Goal: Information Seeking & Learning: Understand process/instructions

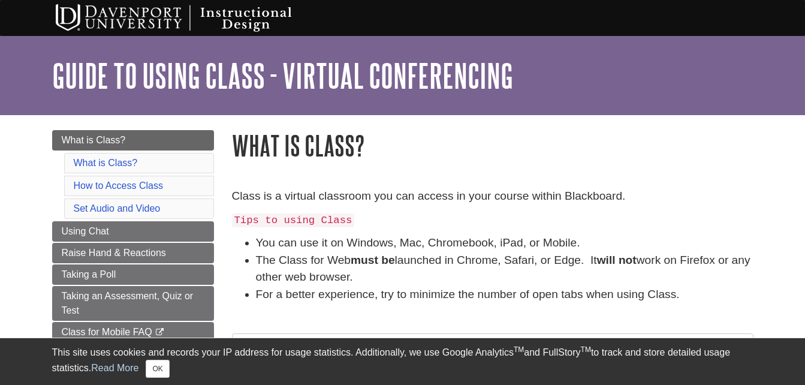
drag, startPoint x: 346, startPoint y: 185, endPoint x: 373, endPoint y: 149, distance: 44.9
click at [201, 161] on li "What is Class?" at bounding box center [139, 163] width 150 height 20
click at [123, 161] on link "What is Class?" at bounding box center [106, 163] width 64 height 10
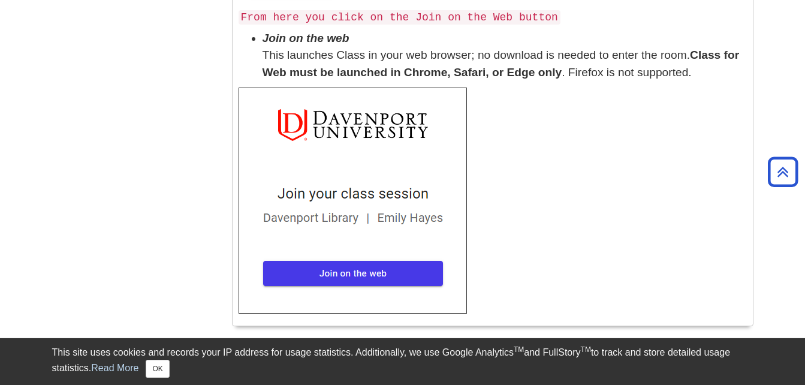
scroll to position [586, 0]
click at [291, 255] on img at bounding box center [352, 200] width 228 height 226
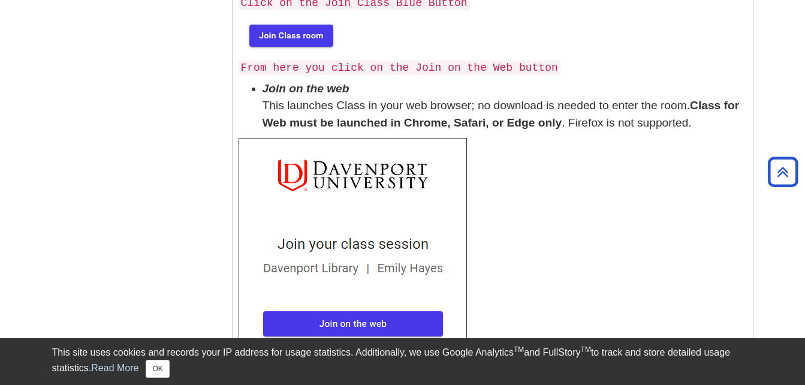
scroll to position [536, 0]
click at [380, 299] on img at bounding box center [352, 250] width 228 height 226
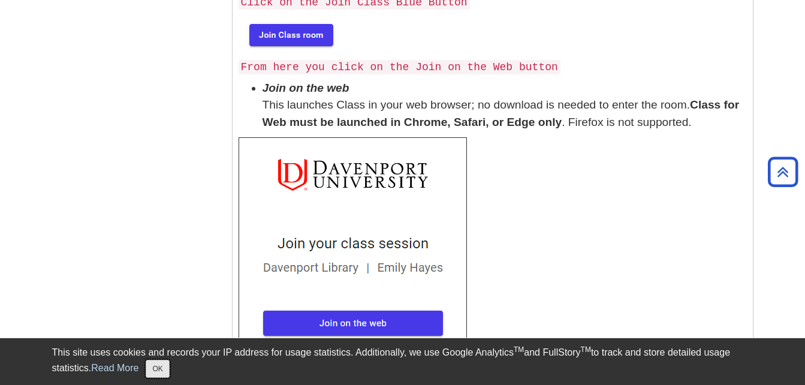
click at [164, 369] on button "OK" at bounding box center [157, 369] width 23 height 18
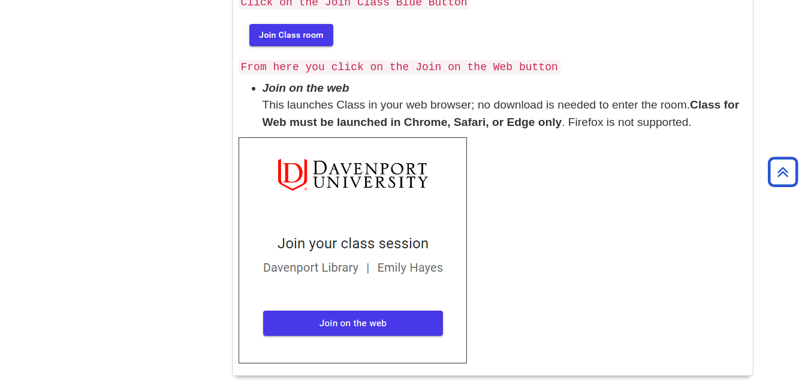
click at [322, 308] on img at bounding box center [352, 250] width 228 height 226
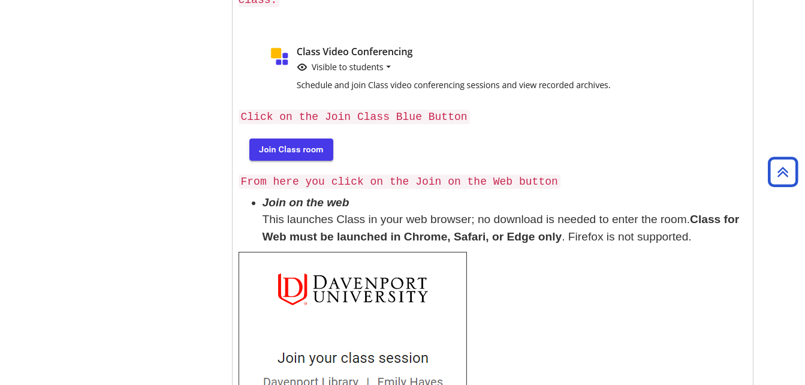
scroll to position [408, 0]
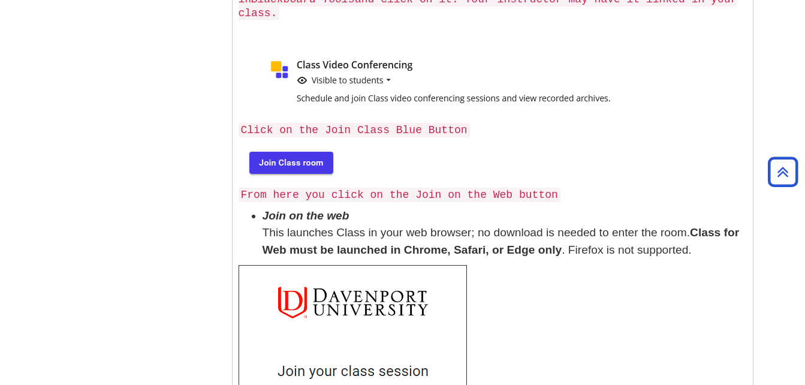
click at [303, 152] on img at bounding box center [289, 162] width 103 height 38
click at [305, 123] on code "Click on the Join Class Blue Button" at bounding box center [353, 130] width 231 height 14
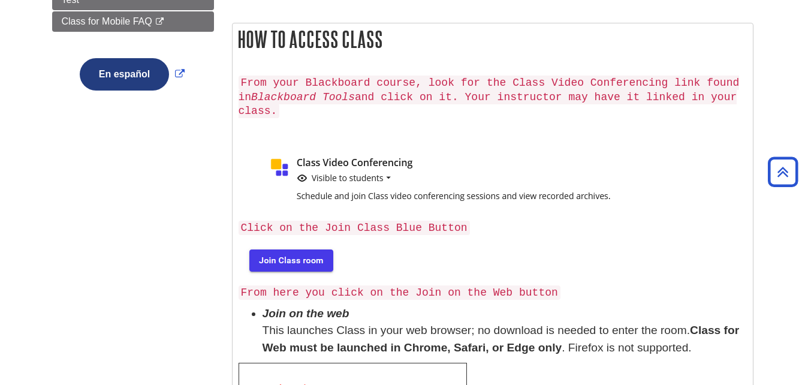
scroll to position [310, 0]
click at [321, 164] on img at bounding box center [461, 180] width 447 height 67
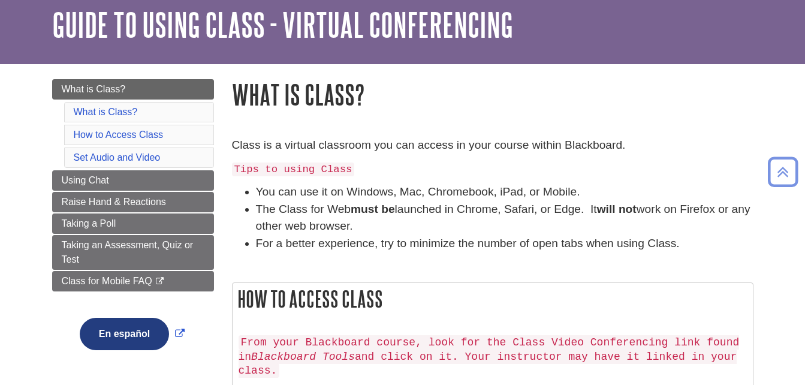
scroll to position [50, 0]
